Goal: Information Seeking & Learning: Learn about a topic

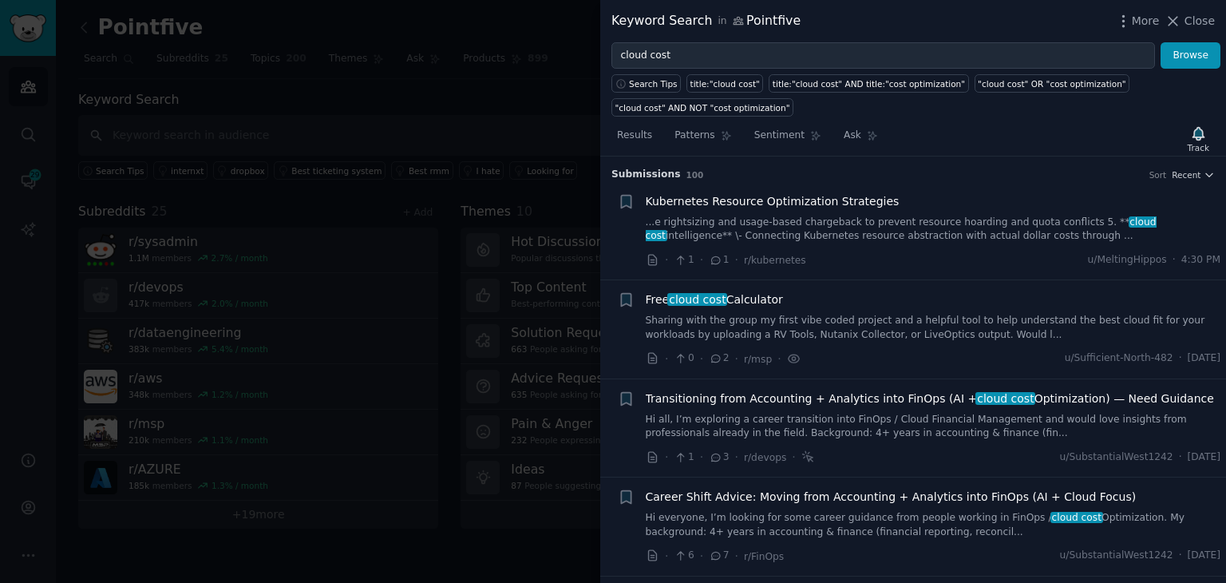
scroll to position [517, 0]
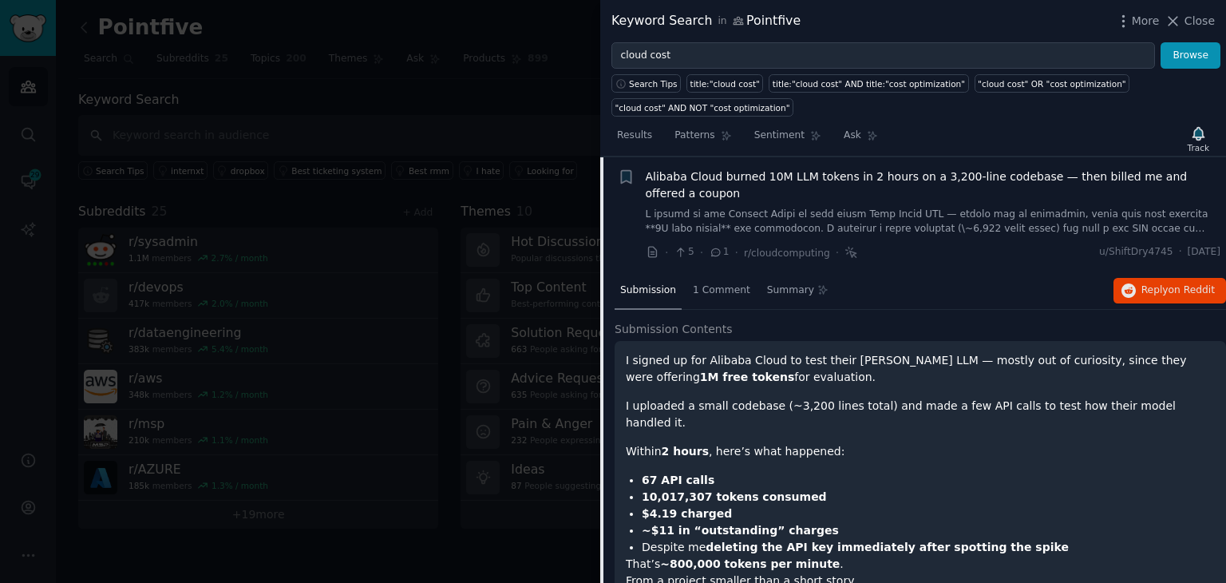
click at [36, 14] on div at bounding box center [613, 291] width 1226 height 583
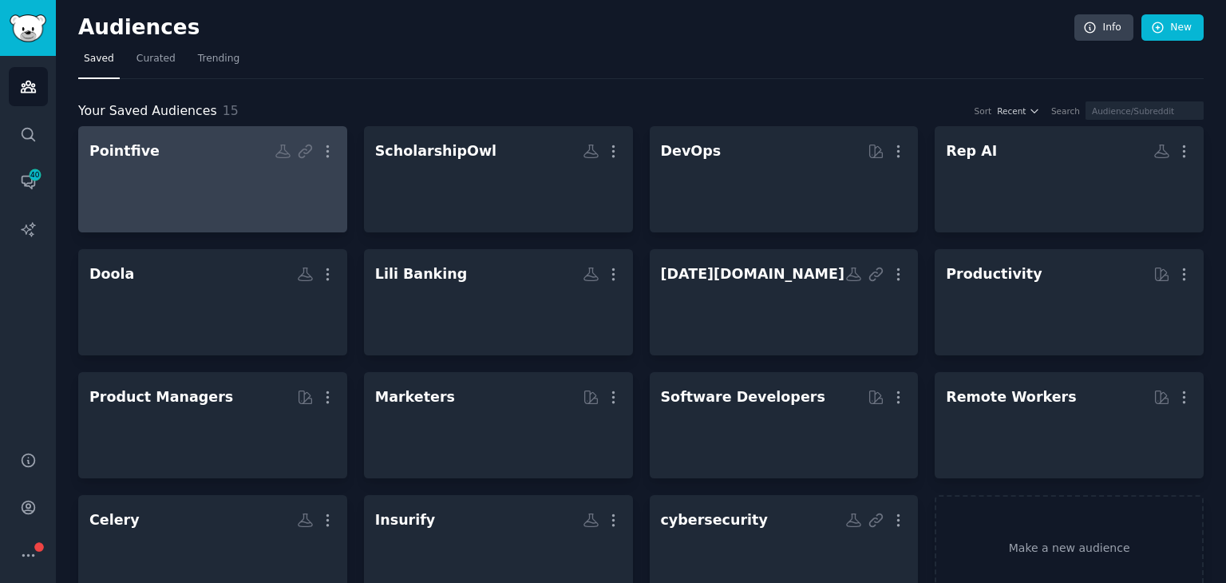
click at [252, 174] on div at bounding box center [212, 193] width 247 height 56
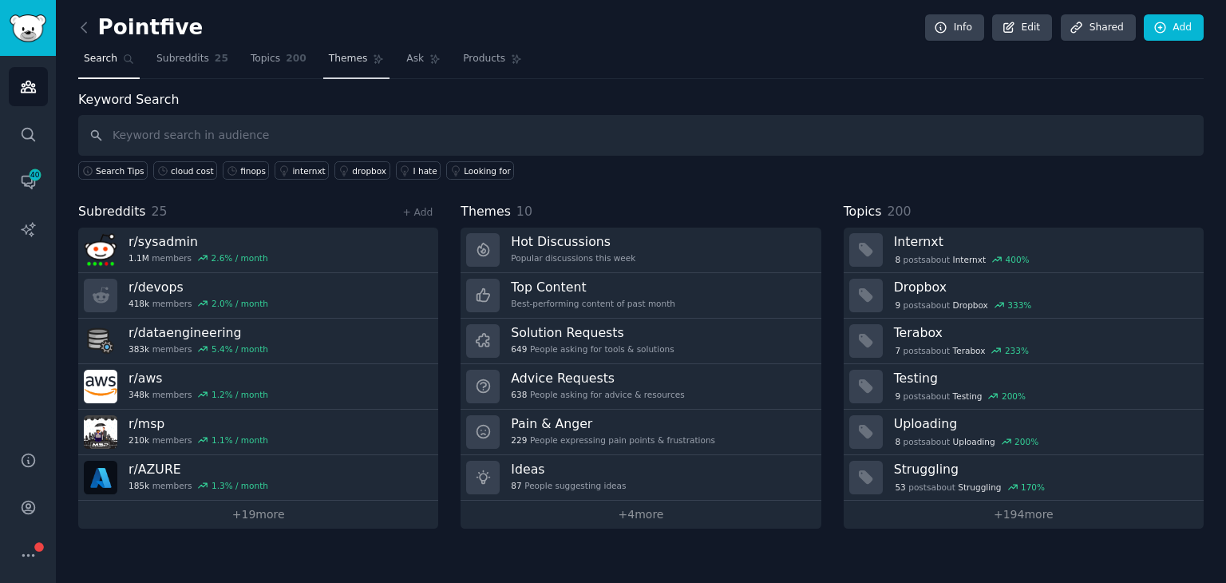
click at [342, 68] on link "Themes" at bounding box center [356, 62] width 67 height 33
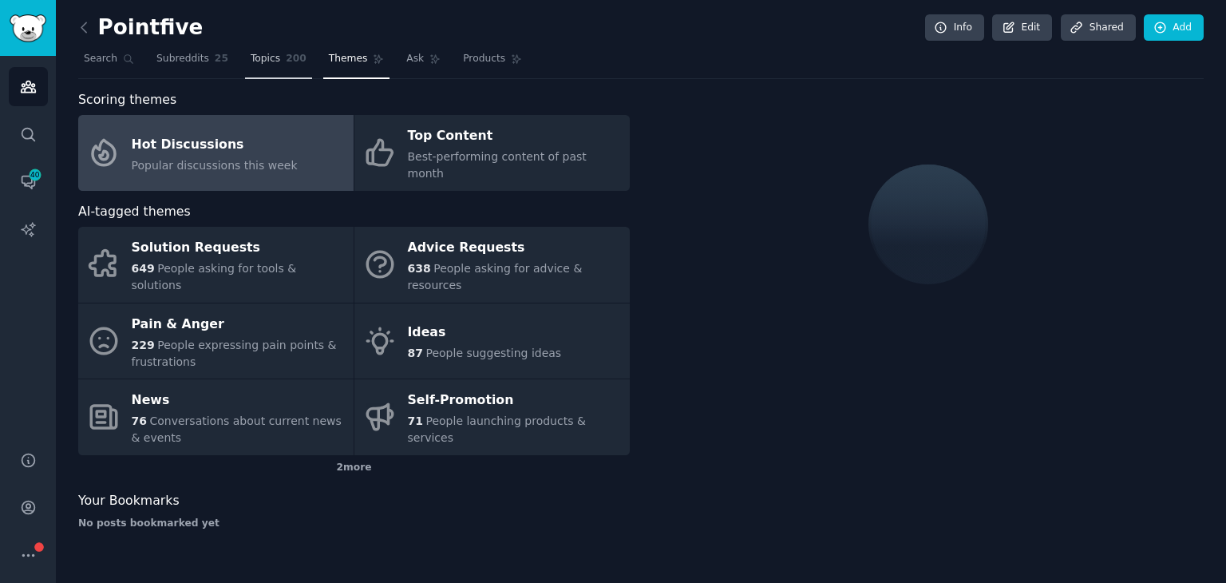
click at [251, 55] on span "Topics" at bounding box center [266, 59] width 30 height 14
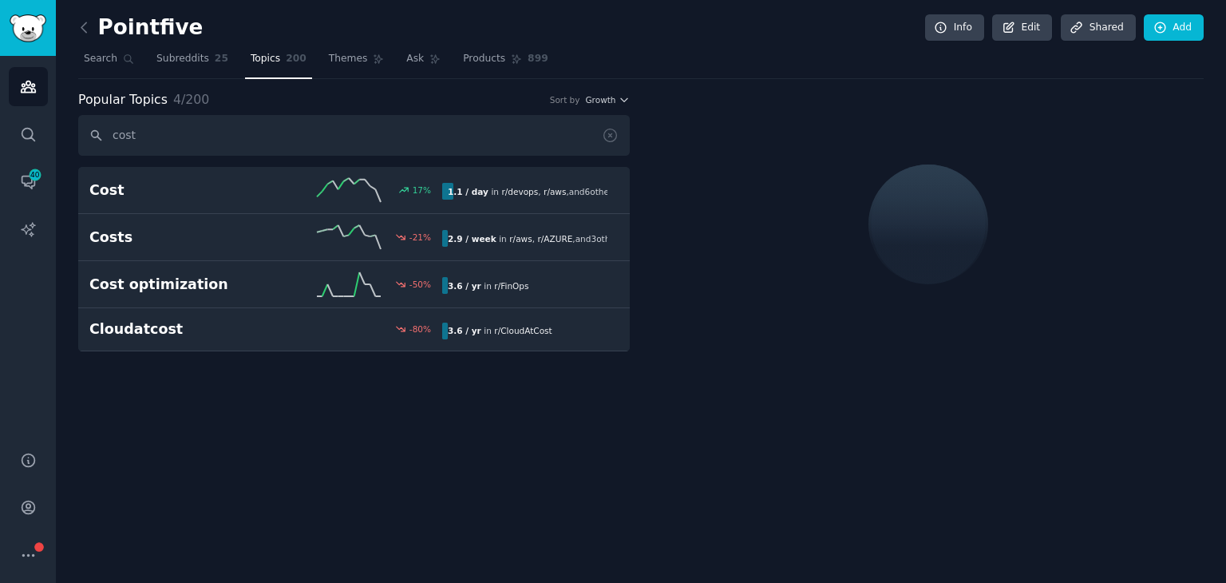
type input "cost"
click at [247, 182] on h2 "Cost" at bounding box center [177, 190] width 176 height 20
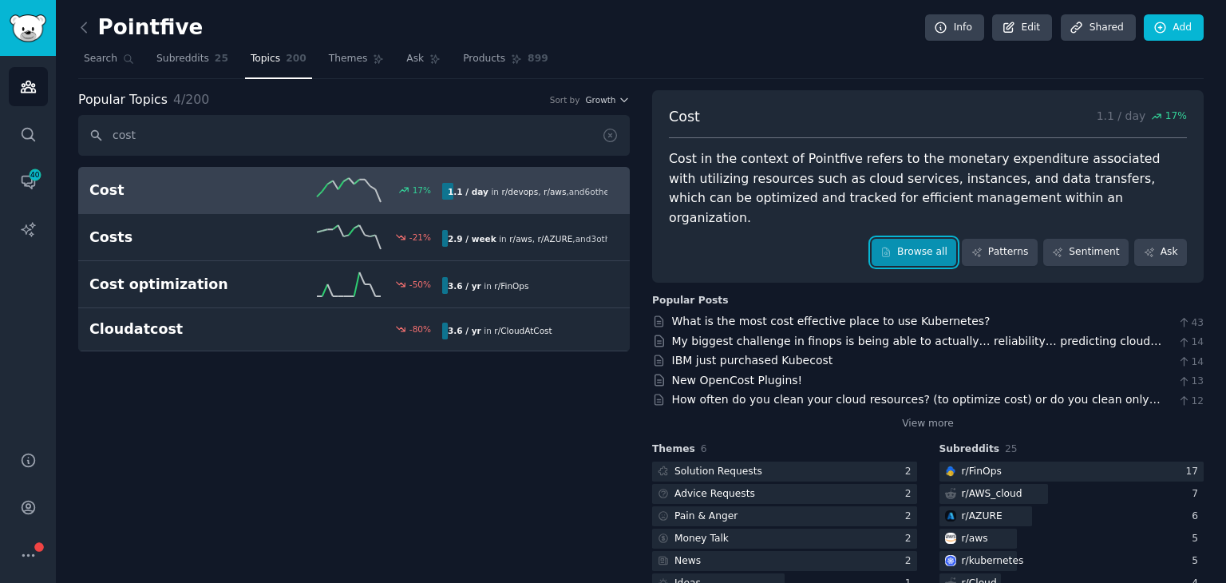
click at [923, 239] on link "Browse all" at bounding box center [914, 252] width 85 height 27
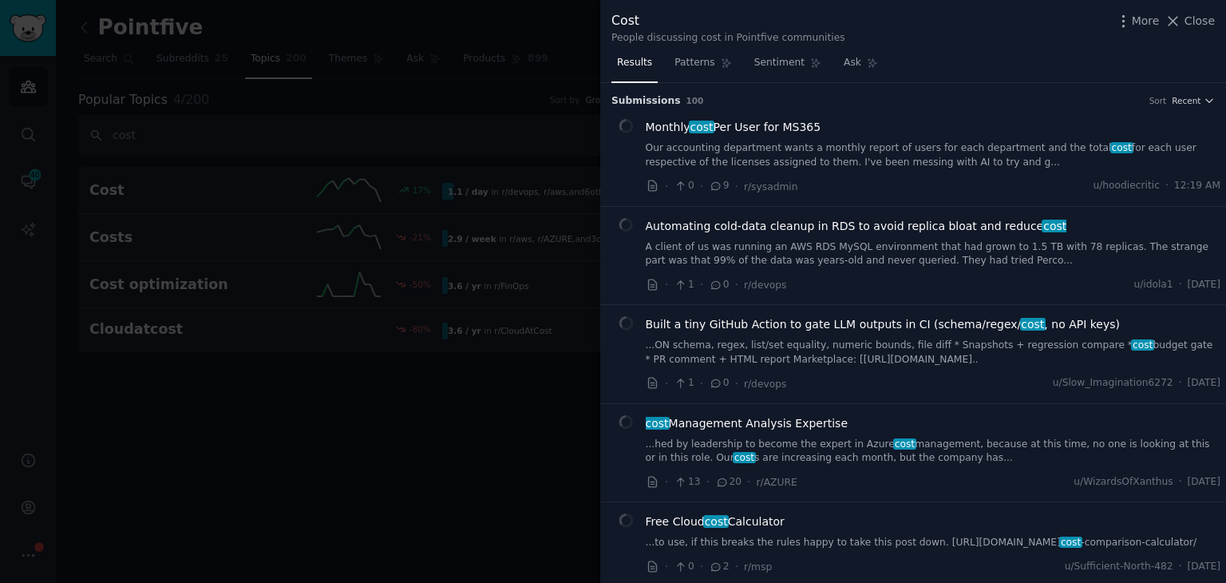
click at [916, 132] on div "Monthly cost Per User for MS365" at bounding box center [934, 127] width 576 height 17
click at [784, 165] on link "Our accounting department wants a monthly report of users for each department a…" at bounding box center [934, 155] width 576 height 28
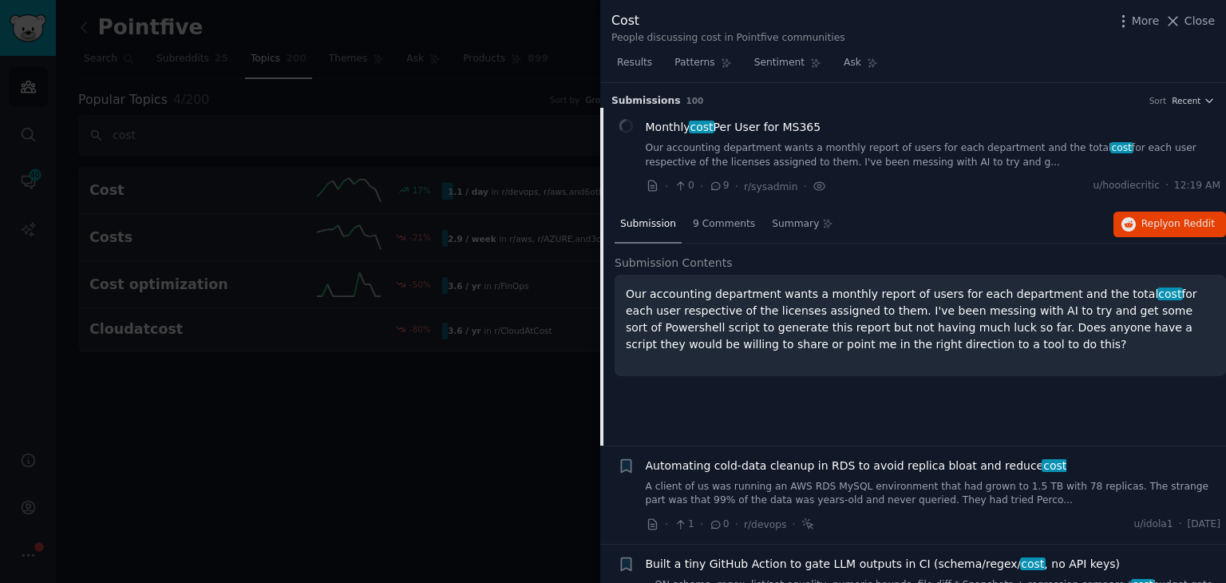
scroll to position [25, 0]
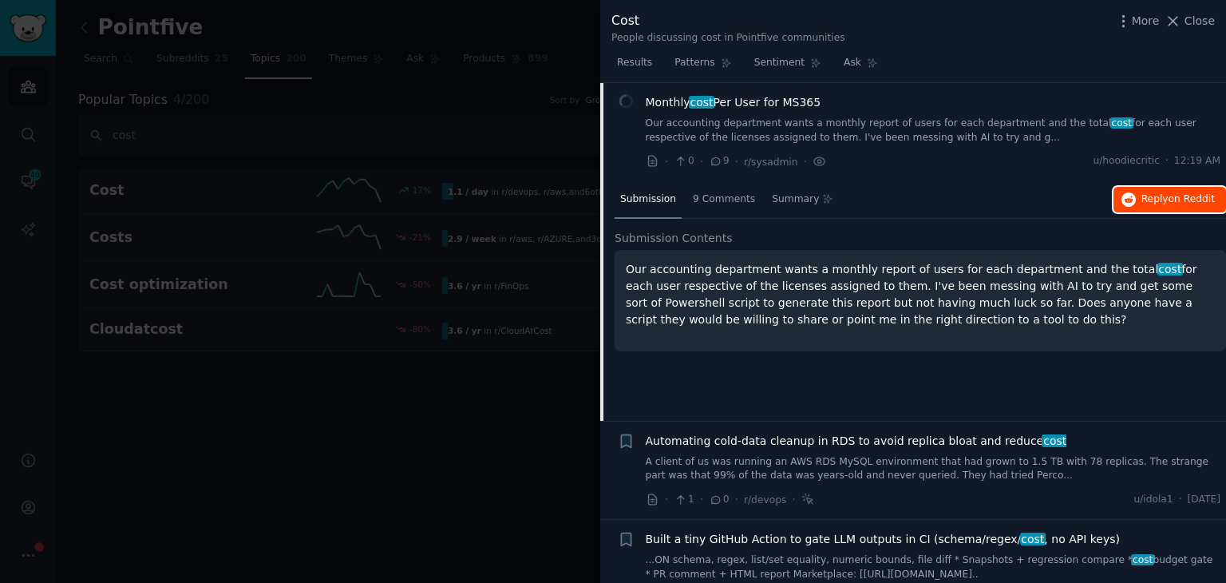
click at [1167, 207] on button "Reply on Reddit" at bounding box center [1170, 200] width 113 height 26
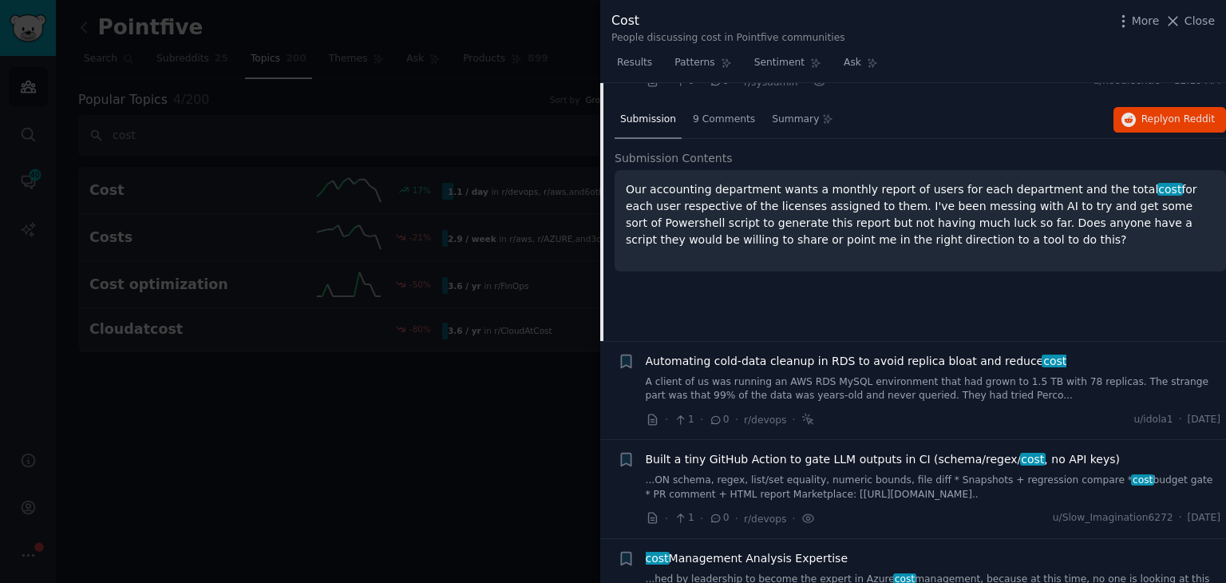
click at [811, 382] on link "A client of us was running an AWS RDS MySQL environment that had grown to 1.5 T…" at bounding box center [934, 389] width 576 height 28
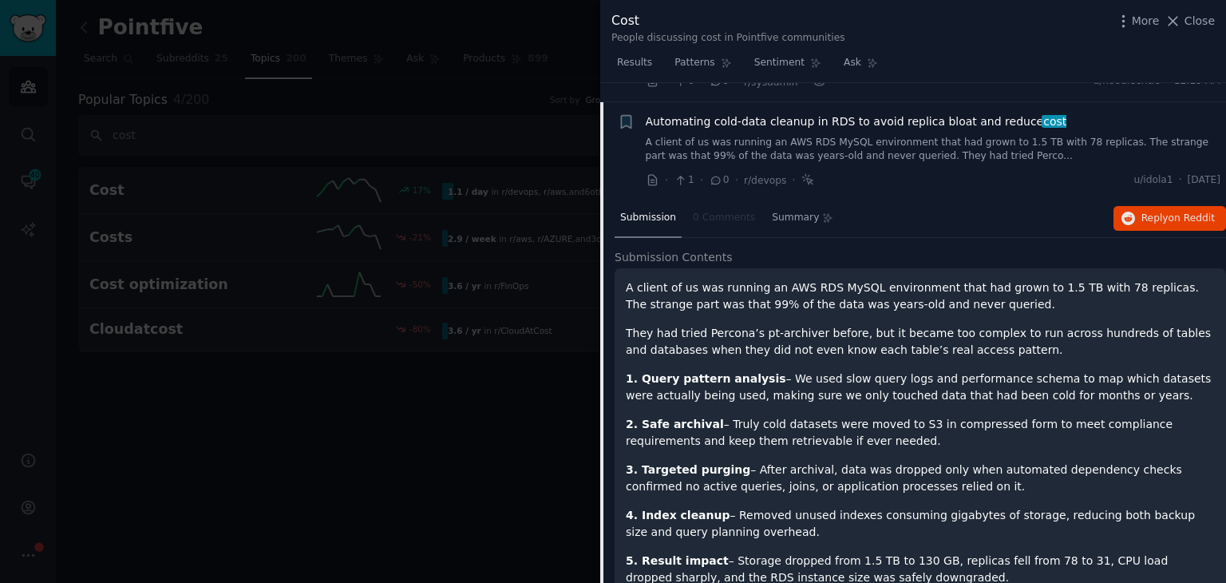
scroll to position [124, 0]
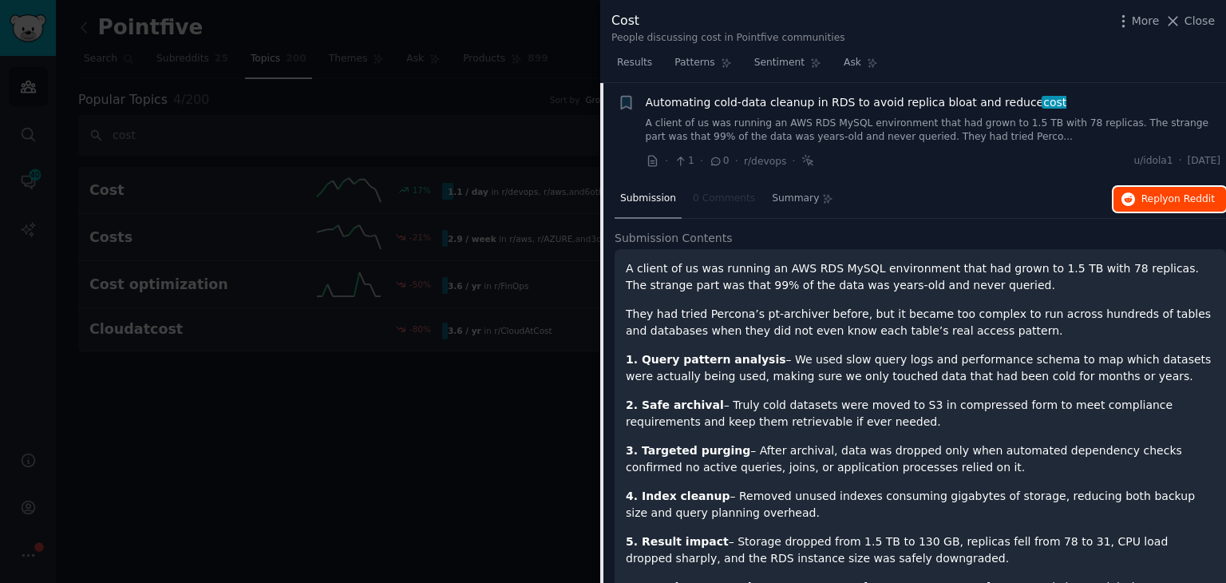
click at [1132, 204] on icon "button" at bounding box center [1129, 199] width 14 height 14
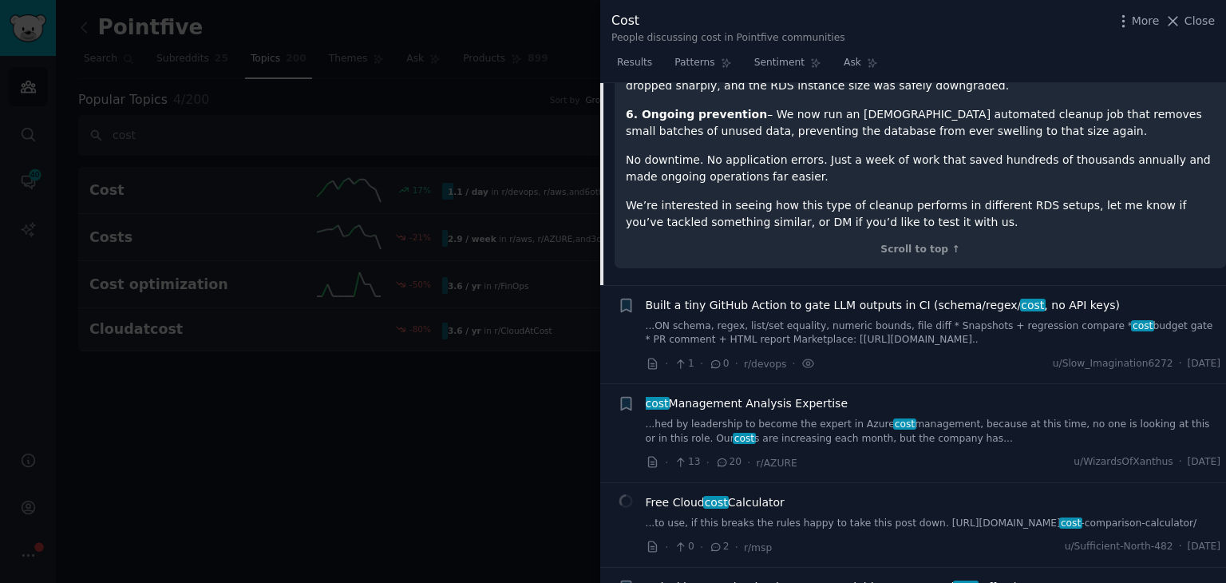
scroll to position [603, 0]
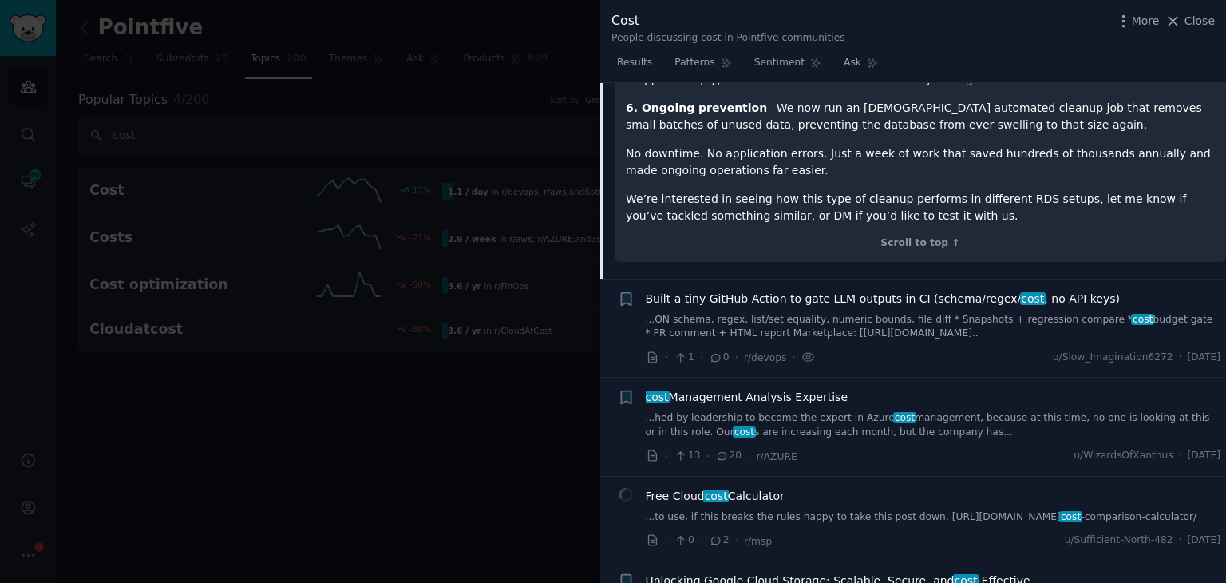
drag, startPoint x: 731, startPoint y: 281, endPoint x: 1073, endPoint y: 444, distance: 378.5
drag, startPoint x: 1073, startPoint y: 444, endPoint x: 717, endPoint y: 388, distance: 360.4
click at [717, 389] on span "cost Management Analysis Expertise" at bounding box center [747, 397] width 203 height 17
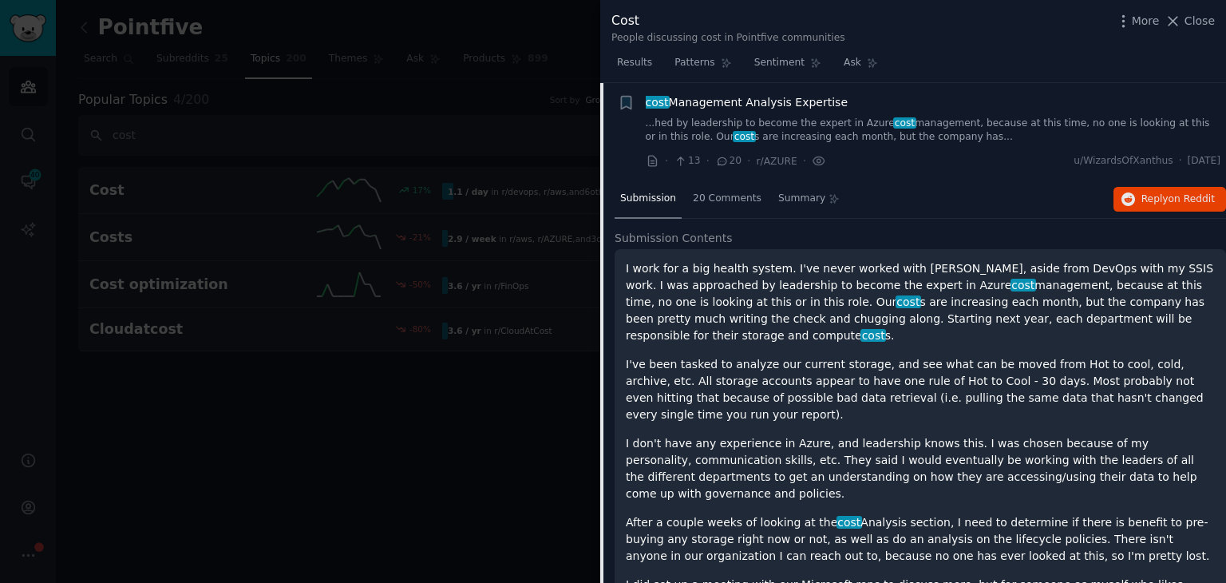
scroll to position [320, 0]
click at [1172, 189] on button "Reply on Reddit" at bounding box center [1170, 201] width 113 height 26
